Goal: Find specific page/section: Find specific page/section

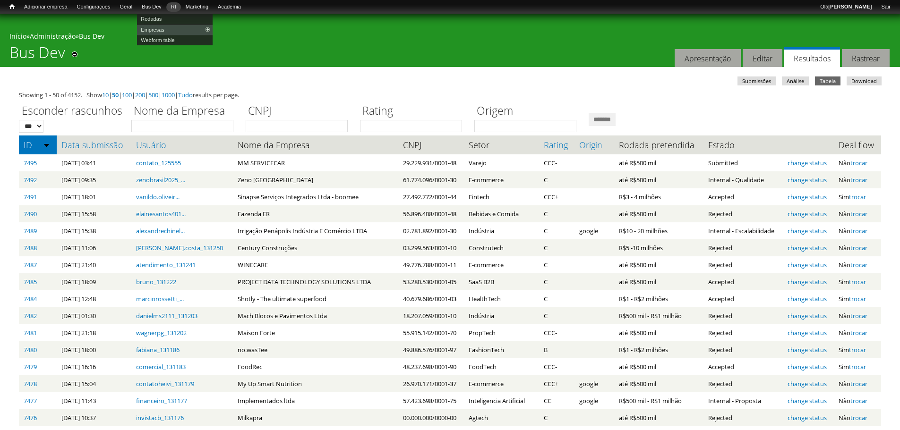
drag, startPoint x: 163, startPoint y: 17, endPoint x: 183, endPoint y: 8, distance: 22.6
click at [163, 17] on link "Rodadas" at bounding box center [175, 19] width 76 height 10
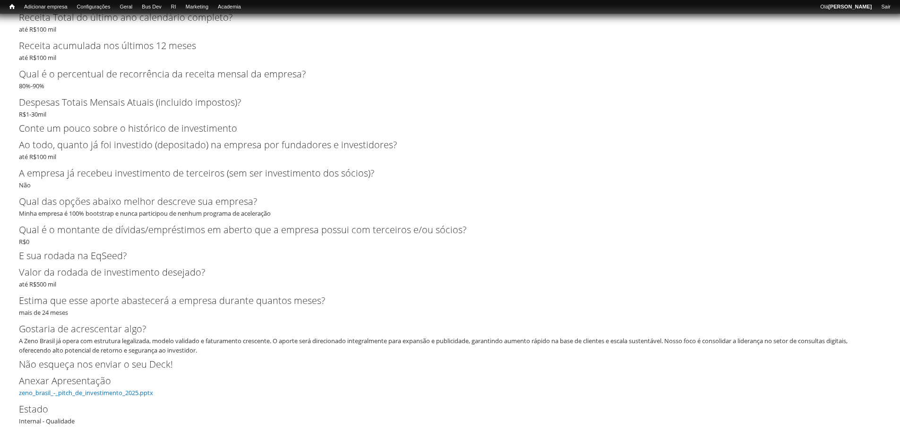
scroll to position [1681, 0]
